Goal: Go to known website: Access a specific website the user already knows

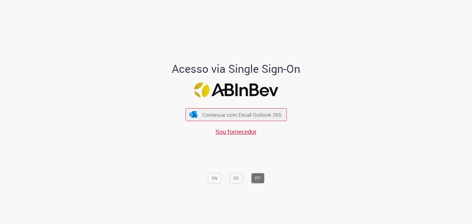
click at [70, 83] on div "Acesso via Single Sign-On Continuar com Email Outlook 365 Sou fornecedor EN ES …" at bounding box center [236, 114] width 360 height 222
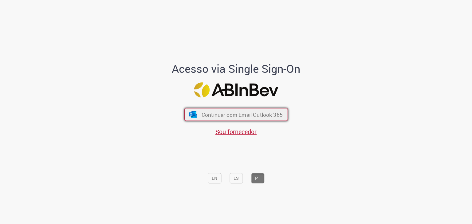
click at [217, 113] on span "Continuar com Email Outlook 365" at bounding box center [241, 114] width 81 height 7
